Goal: Task Accomplishment & Management: Use online tool/utility

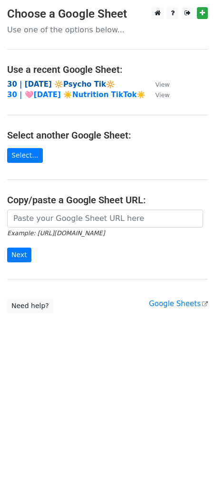
click at [69, 81] on strong "30 | [DATE] 🔆Psycho Tik🔆" at bounding box center [61, 84] width 108 height 9
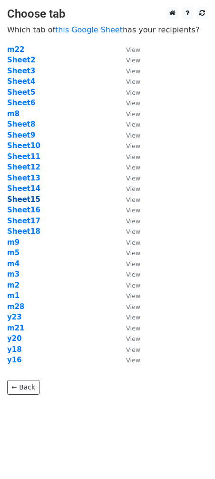
click at [29, 199] on strong "Sheet15" at bounding box center [23, 199] width 33 height 9
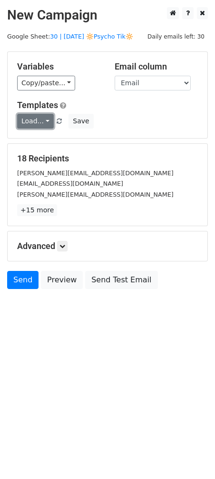
click at [40, 123] on link "Load..." at bounding box center [35, 121] width 37 height 15
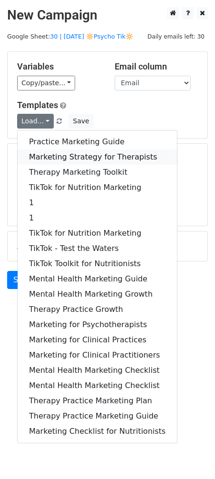
click at [64, 156] on link "Marketing Strategy for Therapists" at bounding box center [98, 157] width 160 height 15
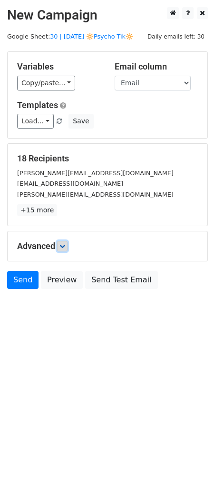
click at [68, 244] on link at bounding box center [62, 246] width 10 height 10
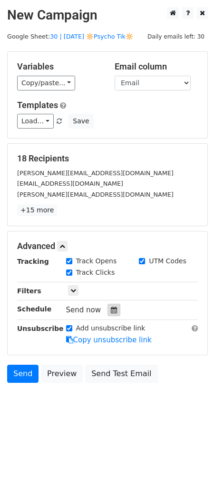
click at [111, 309] on icon at bounding box center [114, 310] width 6 height 7
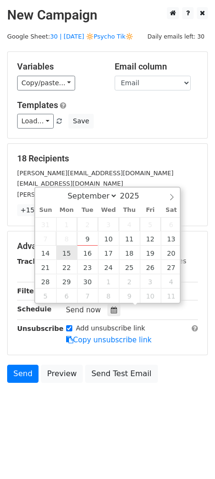
type input "2025-09-15 12:00"
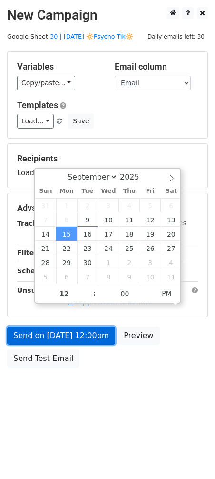
click at [69, 335] on link "Send on Sep 15 at 12:00pm" at bounding box center [61, 336] width 108 height 18
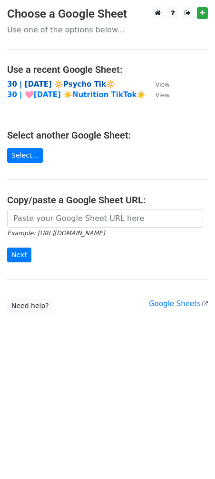
click at [55, 84] on strong "30 | SEPT 1 🔆Psycho Tik🔆" at bounding box center [61, 84] width 108 height 9
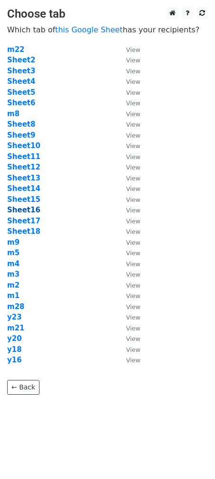
click at [28, 210] on strong "Sheet16" at bounding box center [23, 210] width 33 height 9
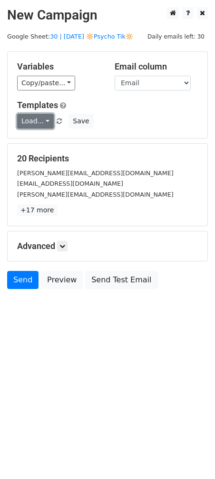
click at [39, 122] on link "Load..." at bounding box center [35, 121] width 37 height 15
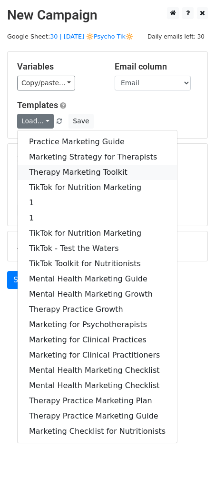
click at [67, 165] on link "Therapy Marketing Toolkit" at bounding box center [98, 172] width 160 height 15
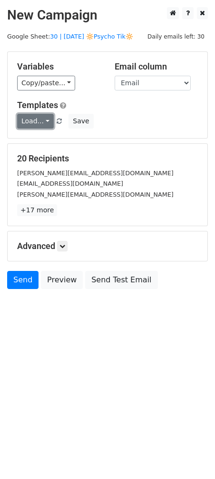
click at [29, 119] on link "Load..." at bounding box center [35, 121] width 37 height 15
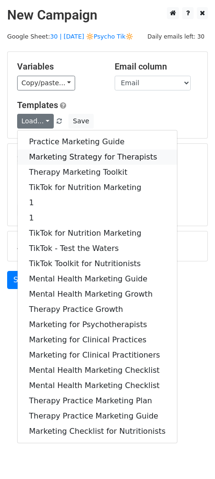
click at [72, 163] on link "Marketing Strategy for Therapists" at bounding box center [98, 157] width 160 height 15
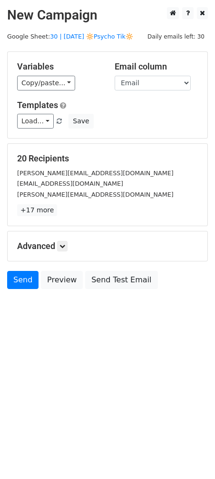
click at [67, 251] on div "Advanced Tracking Track Opens UTM Codes Track Clicks Filters Only include sprea…" at bounding box center [108, 247] width 200 height 30
drag, startPoint x: 69, startPoint y: 254, endPoint x: 87, endPoint y: 282, distance: 33.2
click at [69, 254] on div "Advanced Tracking Track Opens UTM Codes Track Clicks Filters Only include sprea…" at bounding box center [108, 247] width 200 height 30
drag, startPoint x: 64, startPoint y: 244, endPoint x: 106, endPoint y: 277, distance: 53.3
click at [64, 244] on icon at bounding box center [63, 247] width 6 height 6
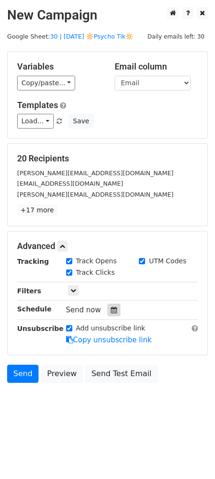
click at [111, 307] on icon at bounding box center [114, 310] width 6 height 7
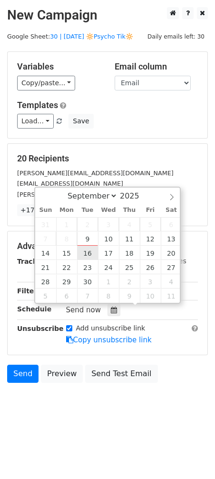
type input "2025-09-16 12:00"
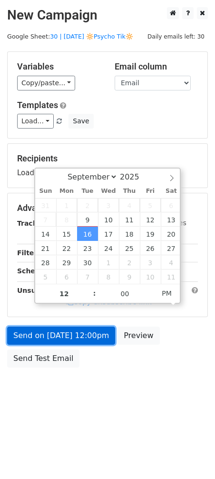
click at [65, 332] on link "Send on Sep 16 at 12:00pm" at bounding box center [61, 336] width 108 height 18
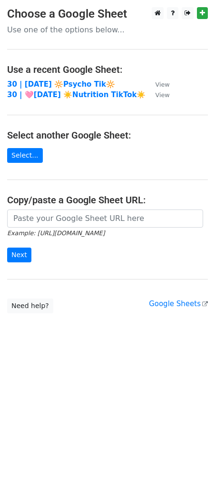
click at [75, 88] on td "30 | [DATE] 🔆Psycho Tik🔆" at bounding box center [76, 84] width 139 height 11
click at [73, 83] on strong "30 | [DATE] 🔆Psycho Tik🔆" at bounding box center [61, 84] width 108 height 9
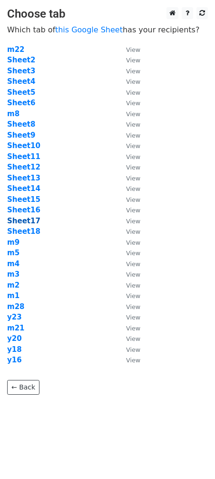
click at [29, 219] on strong "Sheet17" at bounding box center [23, 221] width 33 height 9
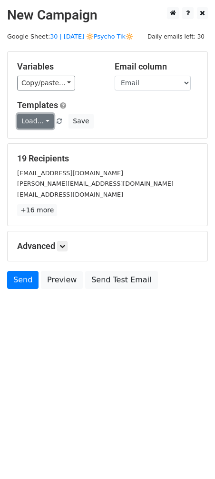
click at [39, 123] on link "Load..." at bounding box center [35, 121] width 37 height 15
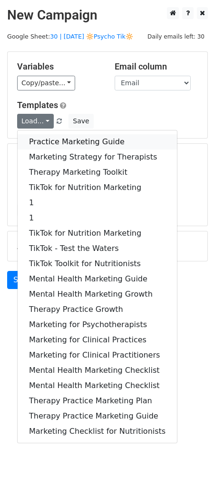
click at [55, 140] on link "Practice Marketing Guide" at bounding box center [98, 141] width 160 height 15
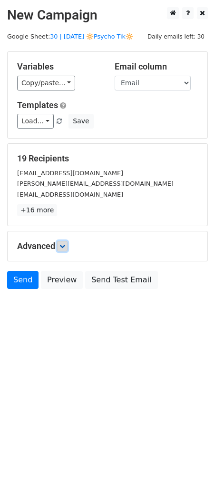
click at [66, 242] on link at bounding box center [62, 246] width 10 height 10
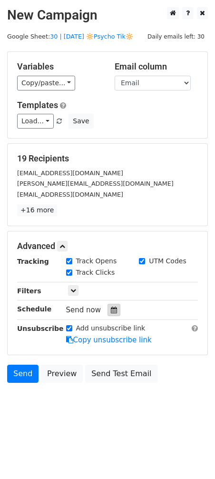
click at [114, 312] on div at bounding box center [114, 310] width 13 height 12
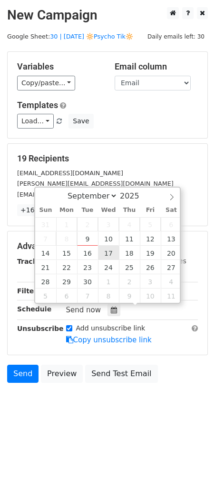
type input "[DATE] 12:00"
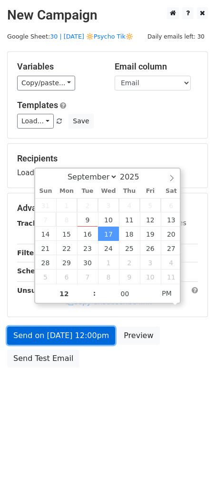
click at [91, 330] on link "Send on [DATE] 12:00pm" at bounding box center [61, 336] width 108 height 18
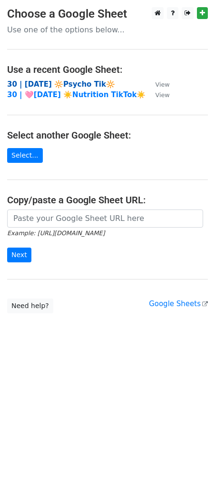
click at [73, 81] on strong "30 | SEPT 1 🔆Psycho Tik🔆" at bounding box center [61, 84] width 108 height 9
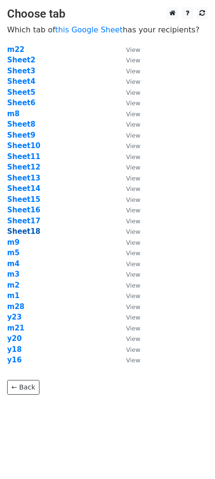
click at [24, 234] on strong "Sheet18" at bounding box center [23, 231] width 33 height 9
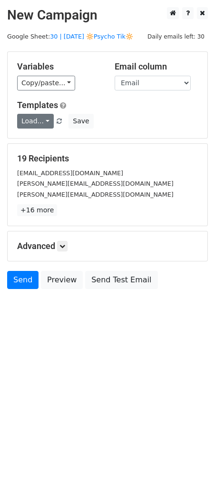
click at [35, 122] on link "Load..." at bounding box center [35, 121] width 37 height 15
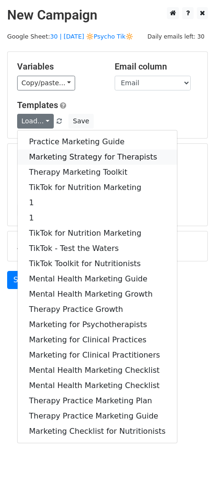
click at [44, 163] on link "Marketing Strategy for Therapists" at bounding box center [98, 157] width 160 height 15
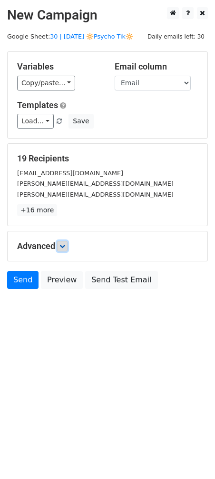
click at [66, 242] on link at bounding box center [62, 246] width 10 height 10
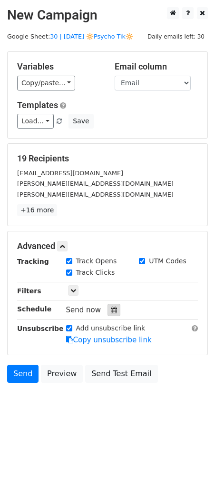
click at [111, 309] on icon at bounding box center [114, 310] width 6 height 7
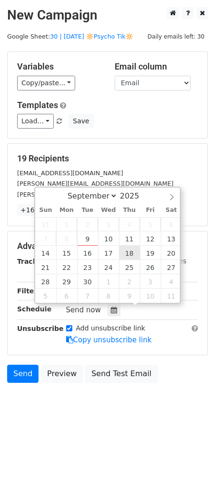
type input "2025-09-18 12:00"
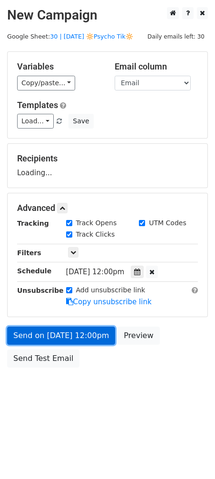
click at [87, 340] on form "Variables Copy/paste... {{Name}} {{Email}} Email column Name Email Templates Lo…" at bounding box center [107, 211] width 201 height 321
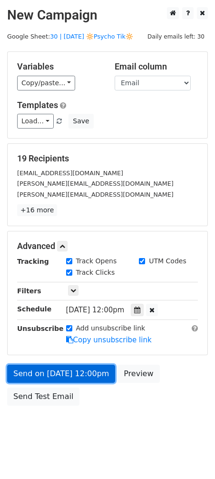
click at [79, 378] on link "Send on Sep 18 at 12:00pm" at bounding box center [61, 374] width 108 height 18
